Goal: Task Accomplishment & Management: Manage account settings

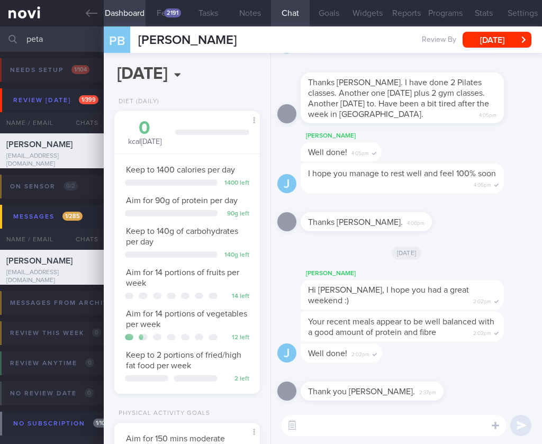
select select "9"
drag, startPoint x: 46, startPoint y: 35, endPoint x: -37, endPoint y: 25, distance: 83.2
click at [0, 25] on html "You are offline! Some functionality will be unavailable Patients New Users Coac…" at bounding box center [271, 222] width 542 height 444
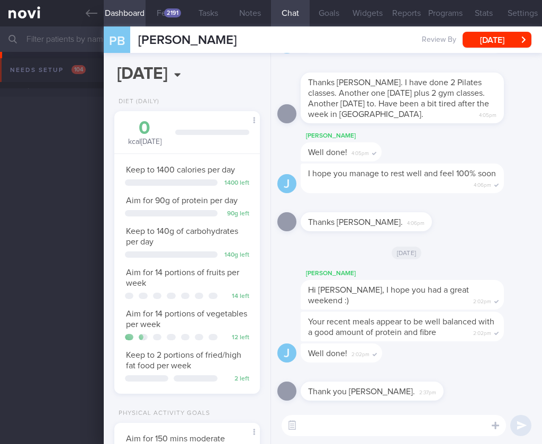
scroll to position [3668, 0]
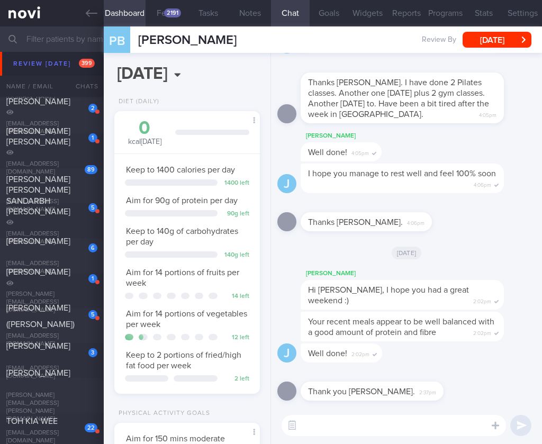
click at [56, 62] on div "52 Pang Sook Kheng (Sandra) pangsookkheng@yahoo.com Mon, 4 Aug 2 months ago OPT…" at bounding box center [271, 46] width 542 height 35
click at [92, 15] on icon at bounding box center [92, 13] width 12 height 12
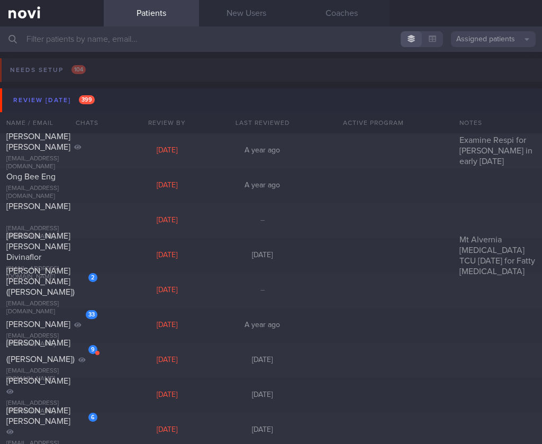
click at [182, 108] on button "Review today 399" at bounding box center [272, 100] width 545 height 24
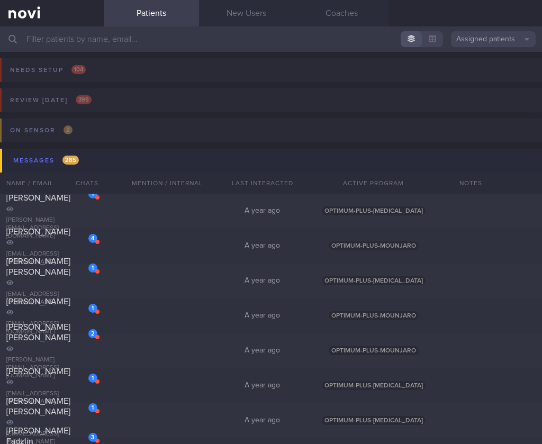
click at [120, 165] on button "Messages 285" at bounding box center [272, 161] width 545 height 24
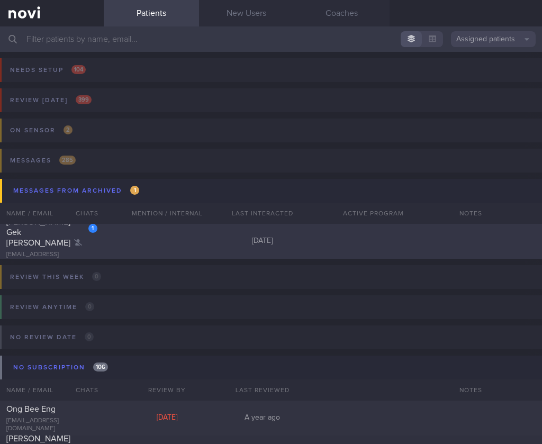
click at [120, 234] on div "1 Lee Gek Suan Bridget bridgetlee07@gmail.com 2 years ago" at bounding box center [271, 241] width 542 height 35
select select "9"
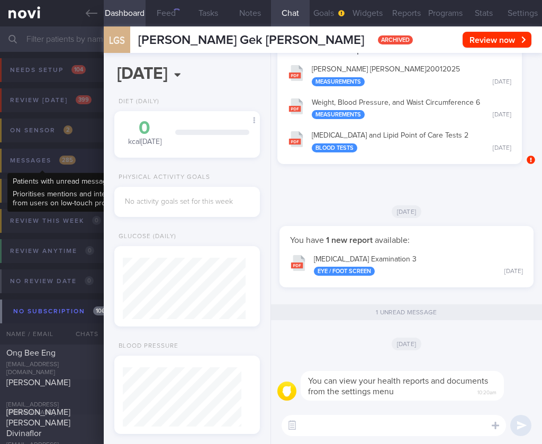
scroll to position [61, 123]
click at [70, 160] on span "285" at bounding box center [67, 160] width 16 height 9
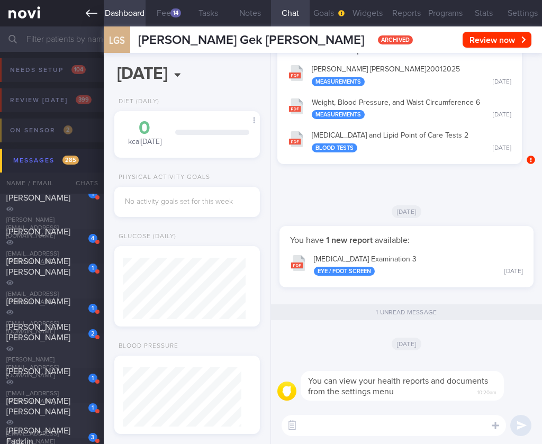
click at [84, 15] on link at bounding box center [52, 13] width 104 height 26
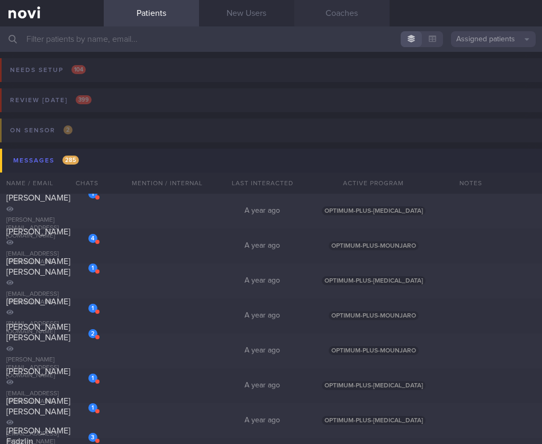
click at [327, 10] on link "Coaches" at bounding box center [341, 13] width 95 height 26
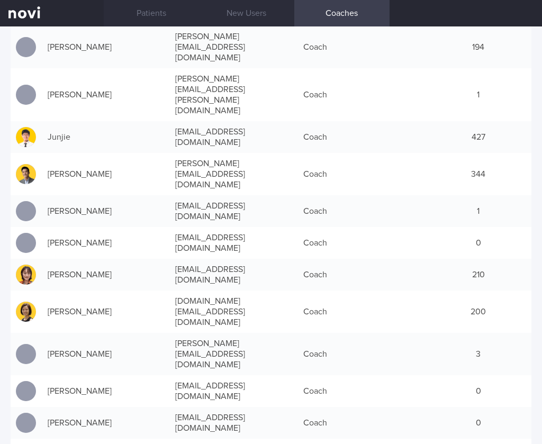
scroll to position [277, 0]
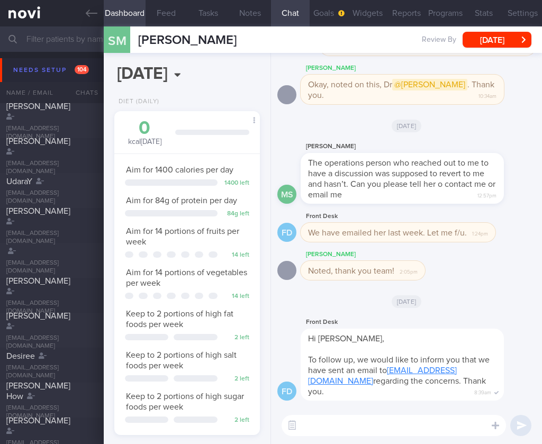
select select "9"
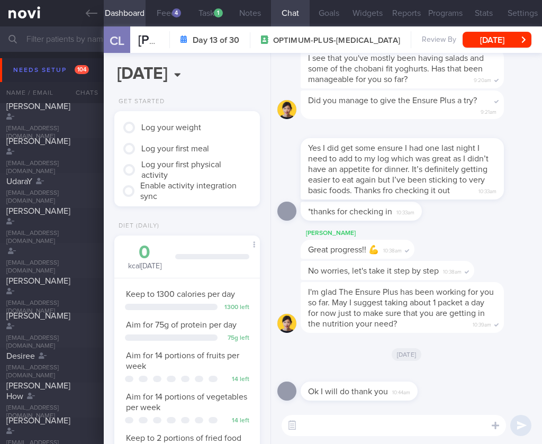
scroll to position [75, 119]
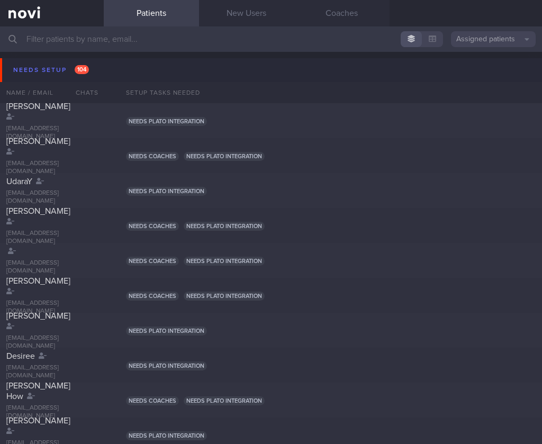
click at [75, 41] on input "text" at bounding box center [271, 38] width 542 height 25
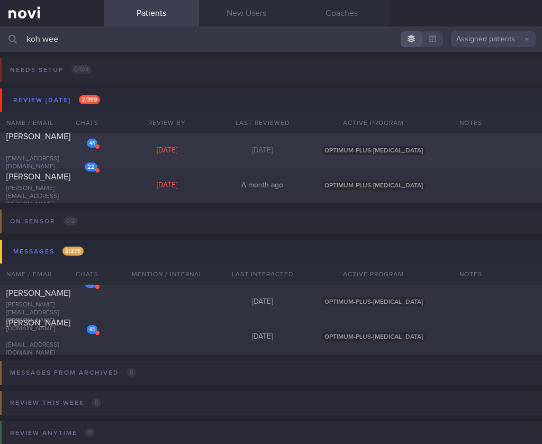
type input "koh wee"
click at [92, 144] on div "41" at bounding box center [85, 139] width 25 height 16
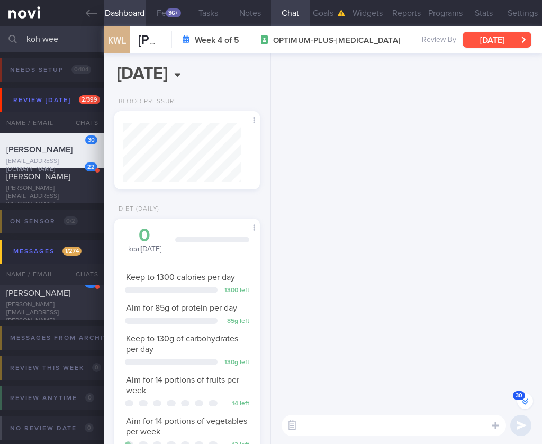
scroll to position [-2017, 0]
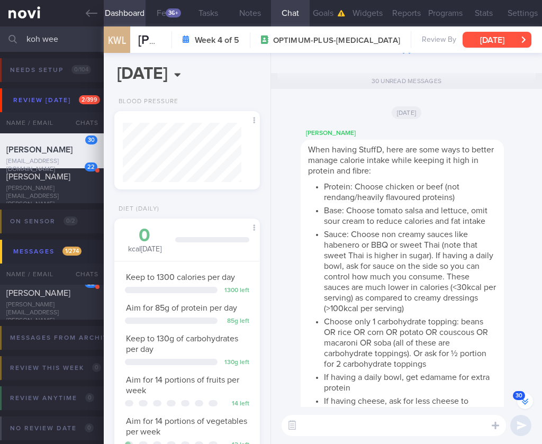
click at [473, 35] on button "[DATE]" at bounding box center [497, 40] width 69 height 16
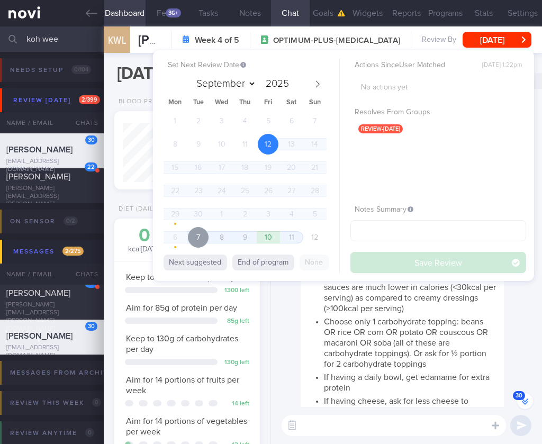
click at [200, 240] on span "7" at bounding box center [198, 237] width 21 height 21
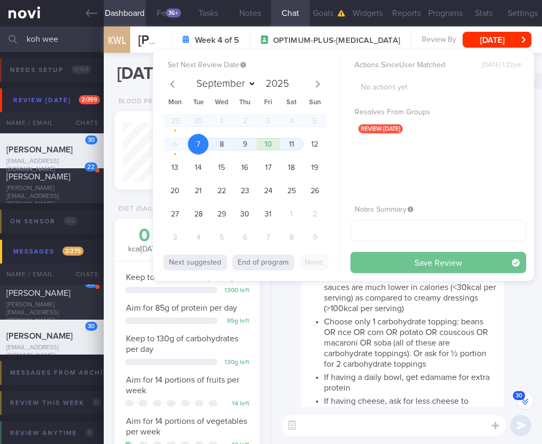
select select "9"
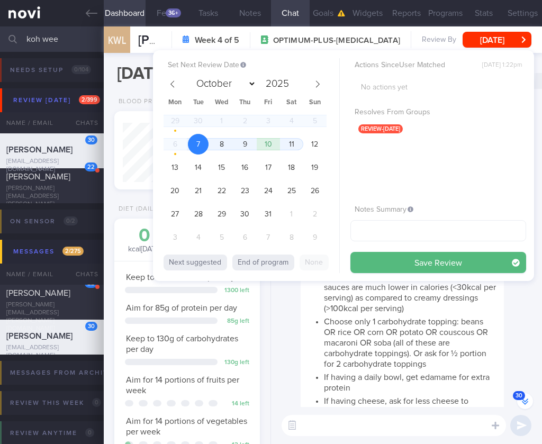
click at [444, 267] on button "Save Review" at bounding box center [438, 262] width 176 height 21
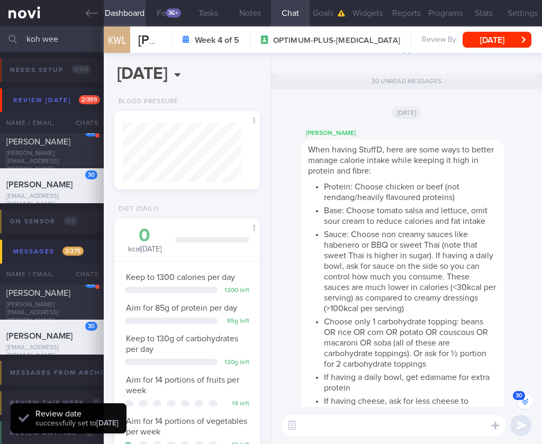
click at [456, 330] on li "Choose only 1 carbohydrate topping: beans OR rice OR corn OR potato OR couscous…" at bounding box center [410, 342] width 173 height 56
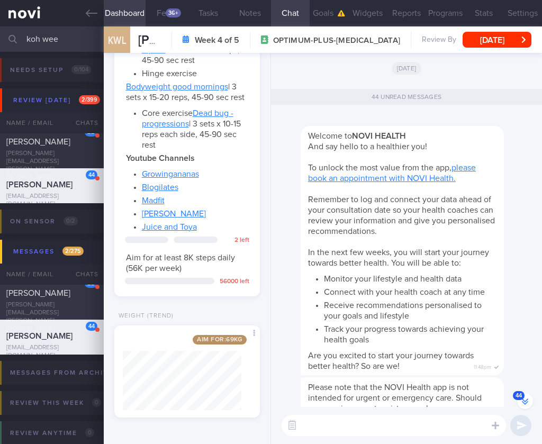
scroll to position [-4169, 0]
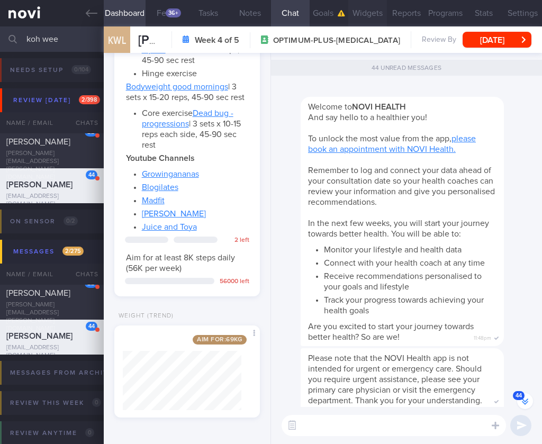
click at [372, 10] on button "Widgets" at bounding box center [367, 13] width 39 height 26
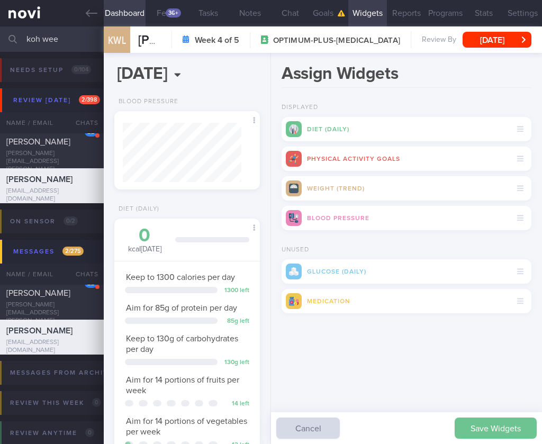
click at [481, 431] on button "Save Widgets" at bounding box center [496, 428] width 82 height 21
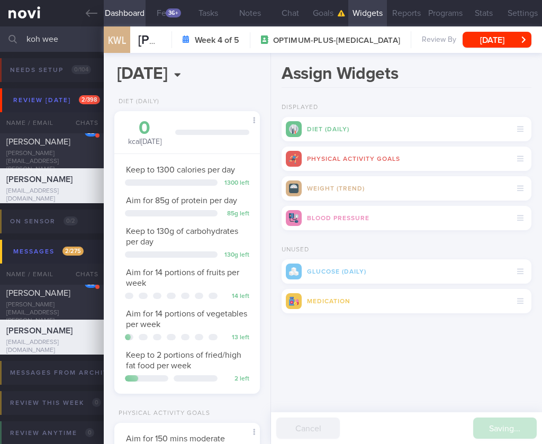
scroll to position [59, 119]
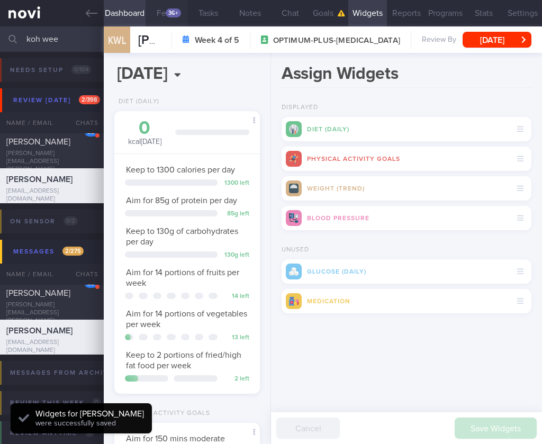
click at [176, 15] on div "36+" at bounding box center [173, 12] width 15 height 9
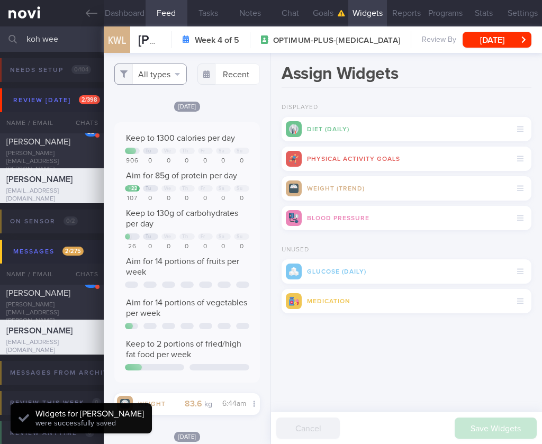
click at [176, 73] on button "All types" at bounding box center [150, 74] width 73 height 21
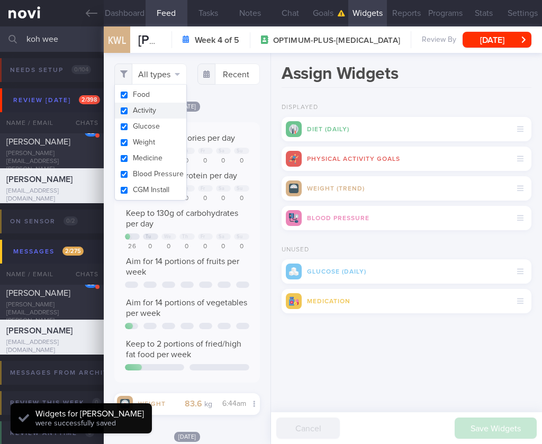
click at [157, 110] on button "Activity" at bounding box center [150, 111] width 71 height 16
checkbox input "false"
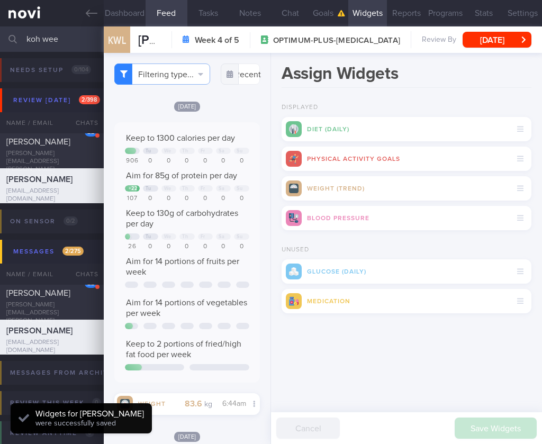
click at [193, 225] on span "Keep to 130g of carbohydrates per day" at bounding box center [182, 218] width 112 height 19
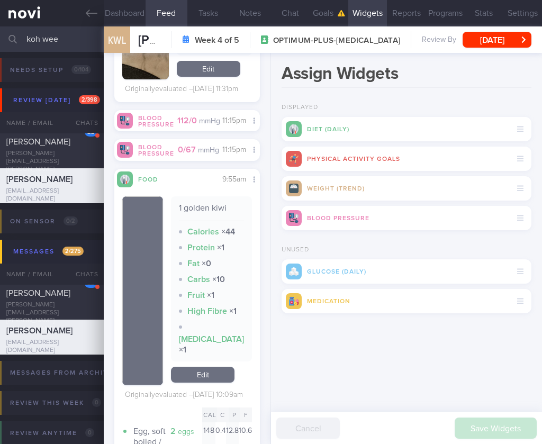
scroll to position [5342, 0]
